Goal: Task Accomplishment & Management: Use online tool/utility

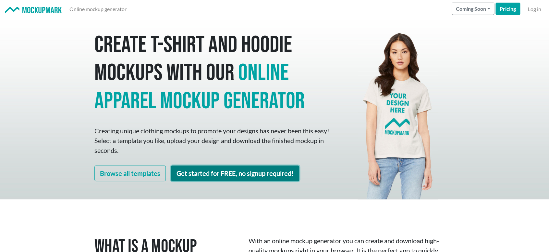
click at [214, 174] on link "Get started for FREE, no signup required!" at bounding box center [235, 173] width 128 height 16
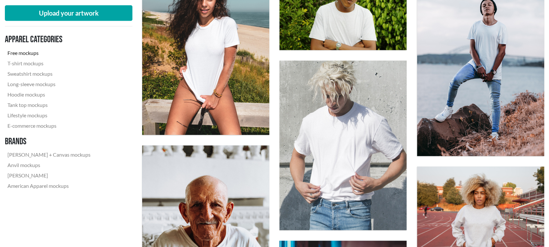
scroll to position [161, 0]
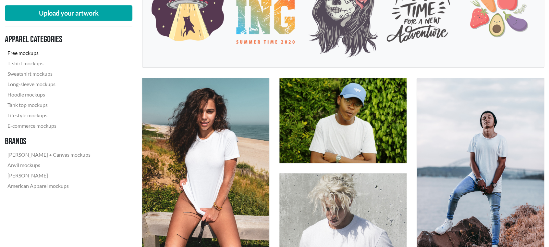
click at [105, 129] on nav "Apparel categories Free mockups T-shirt mockups Sweatshirt mockups Long-sleeve …" at bounding box center [69, 113] width 128 height 162
click at [39, 72] on link "Sweatshirt mockups" at bounding box center [49, 74] width 88 height 10
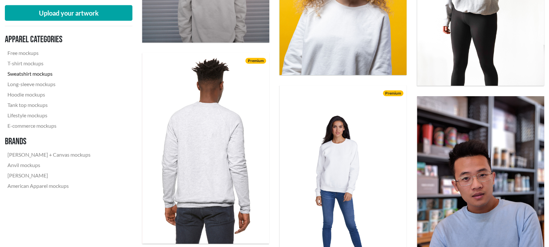
scroll to position [951, 0]
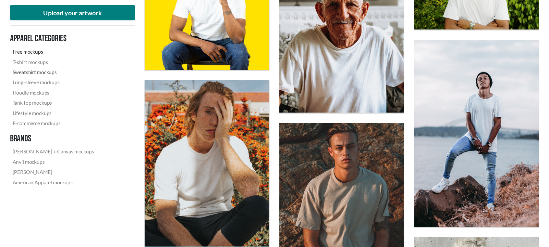
scroll to position [1458, 0]
